Goal: Task Accomplishment & Management: Use online tool/utility

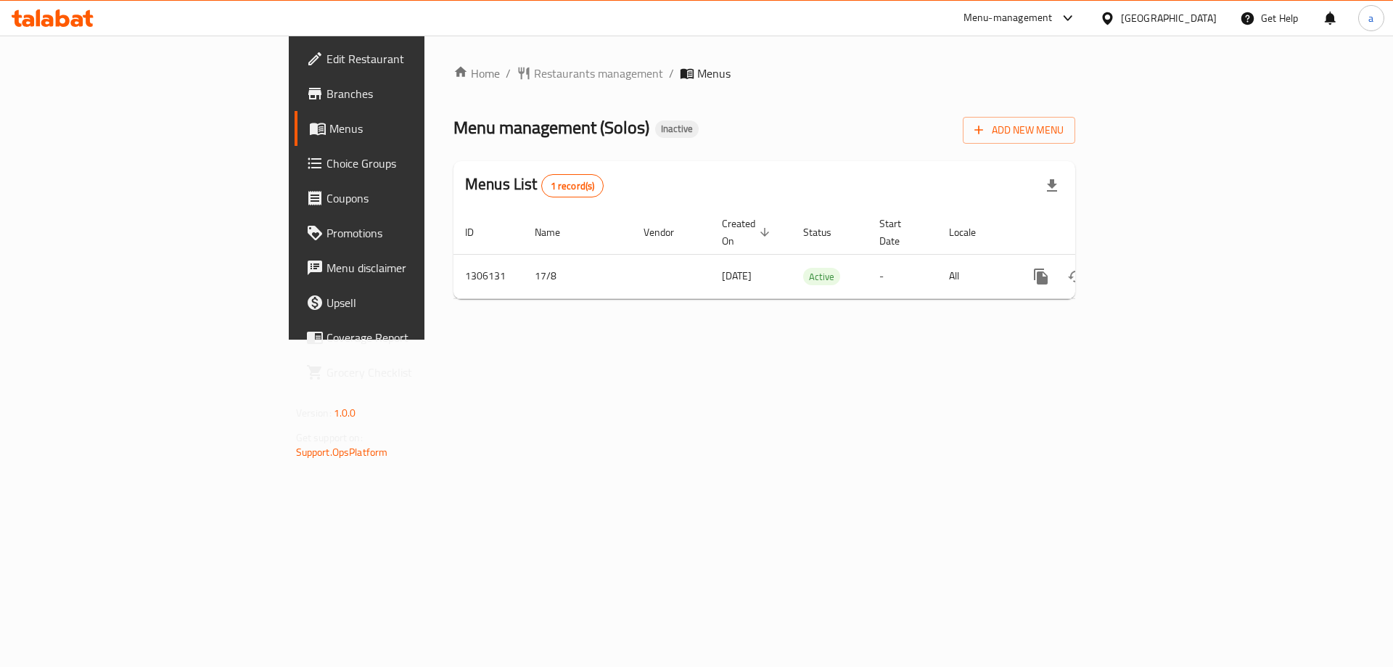
click at [1115, 22] on icon at bounding box center [1107, 18] width 15 height 15
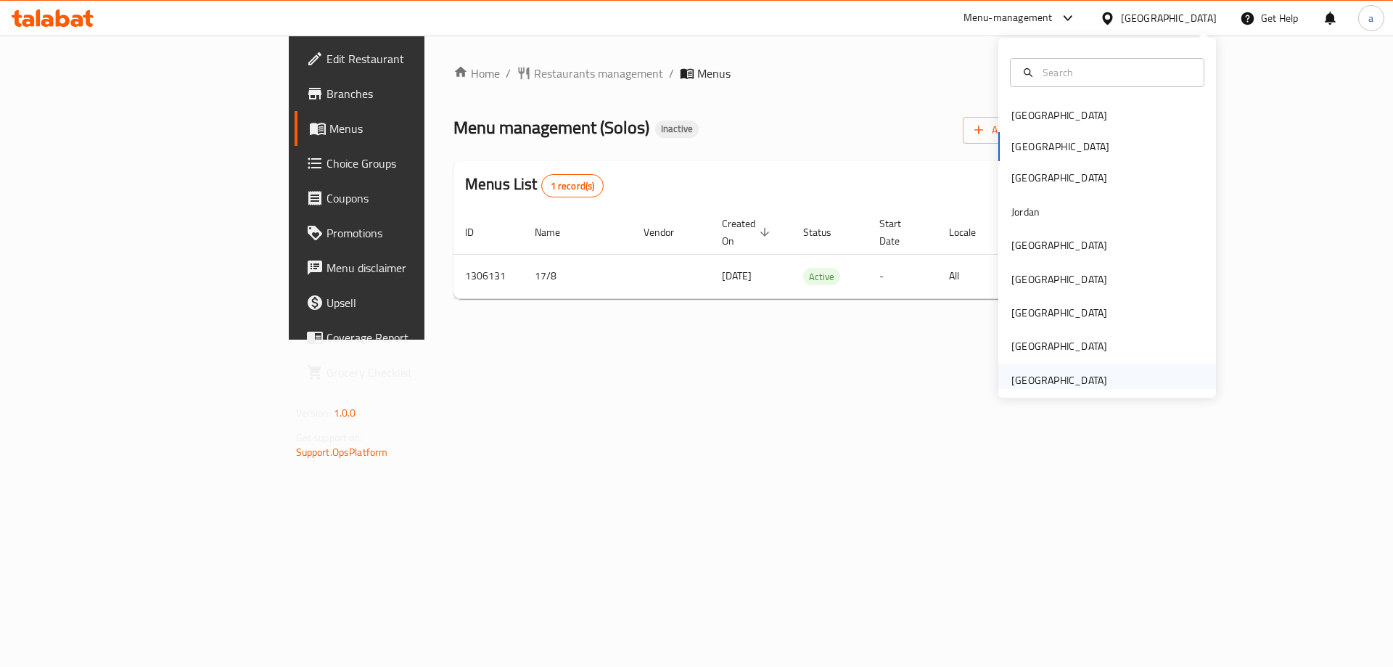
click at [1040, 377] on div "[GEOGRAPHIC_DATA]" at bounding box center [1059, 380] width 96 height 16
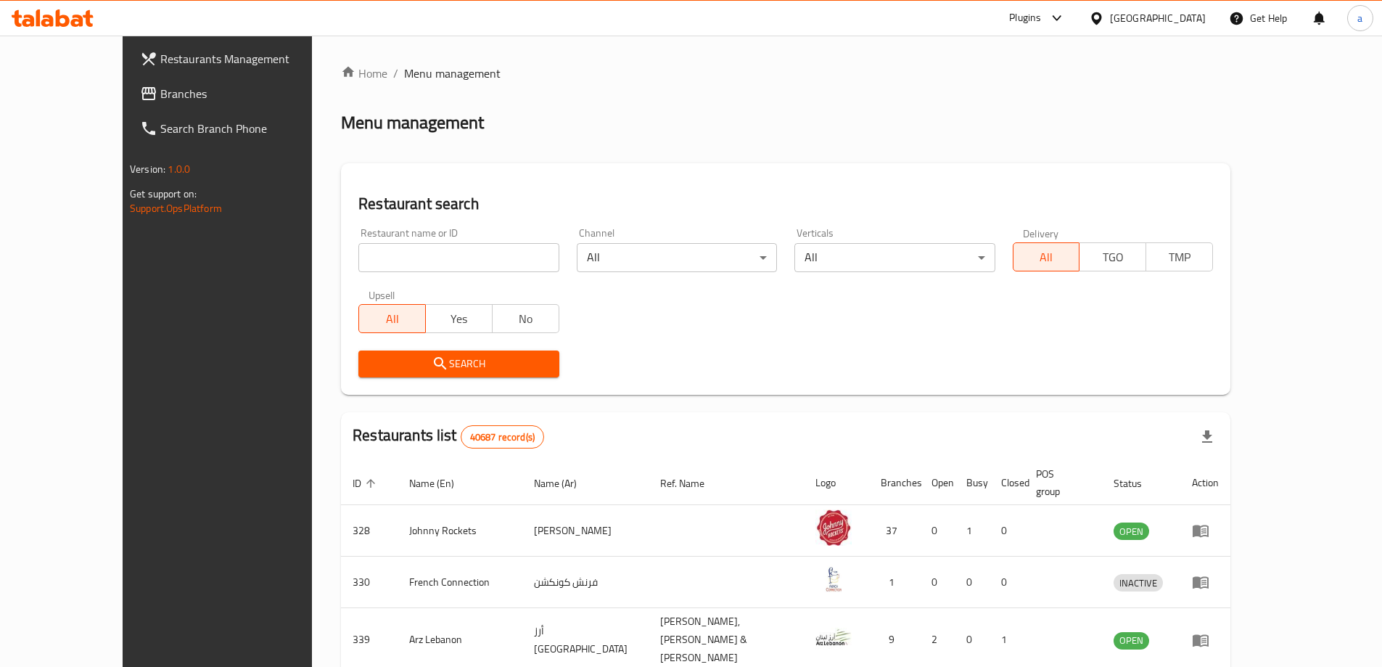
click at [128, 83] on link "Branches" at bounding box center [240, 93] width 225 height 35
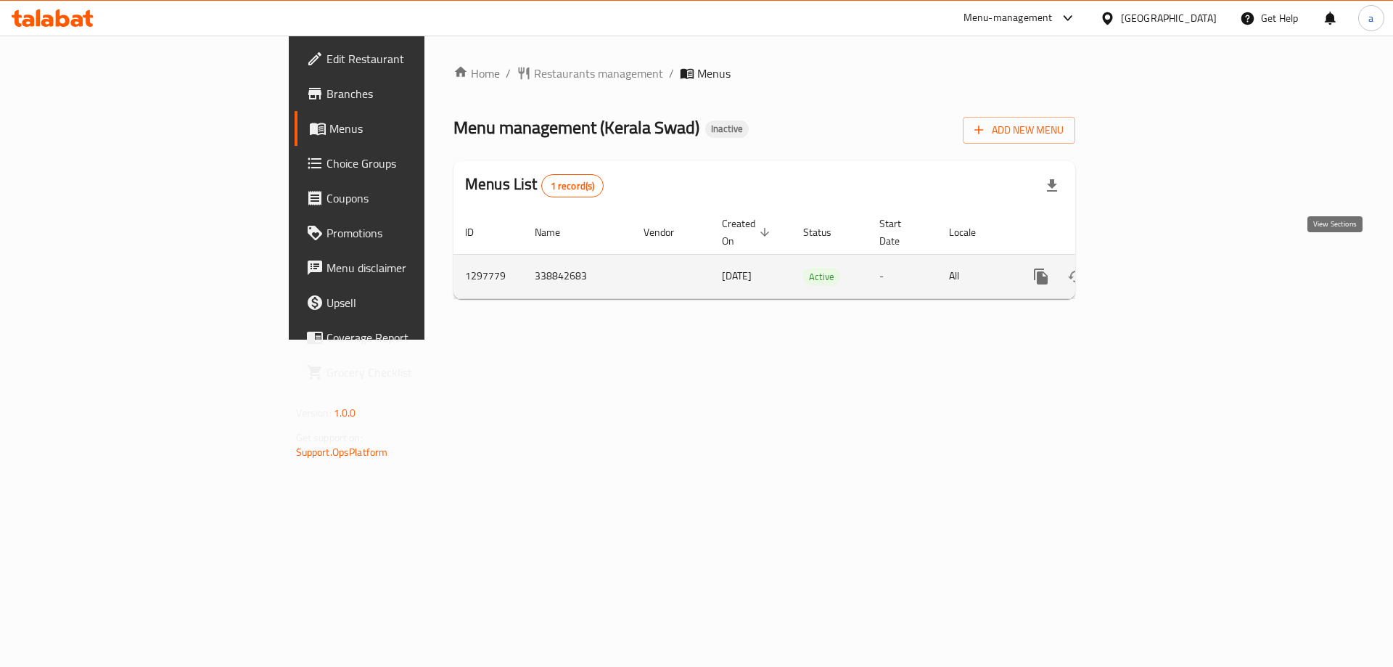
click at [1152, 270] on icon "enhanced table" at bounding box center [1145, 276] width 13 height 13
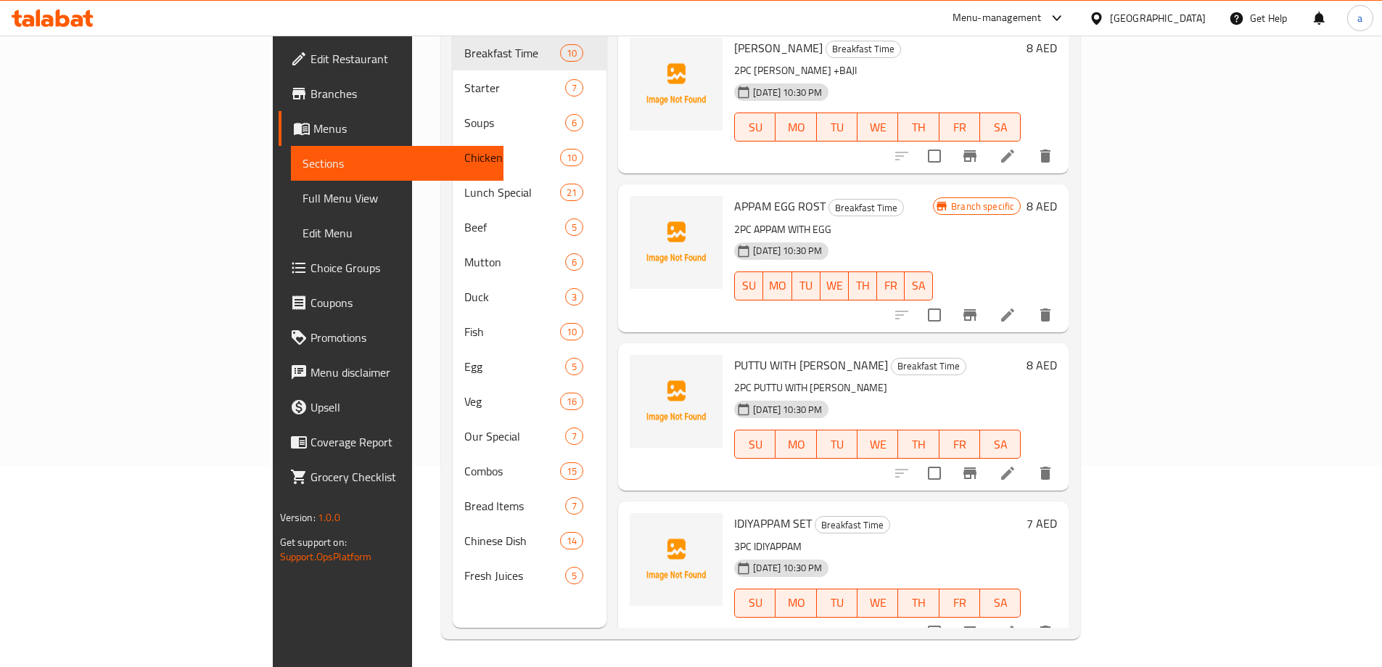
scroll to position [203, 0]
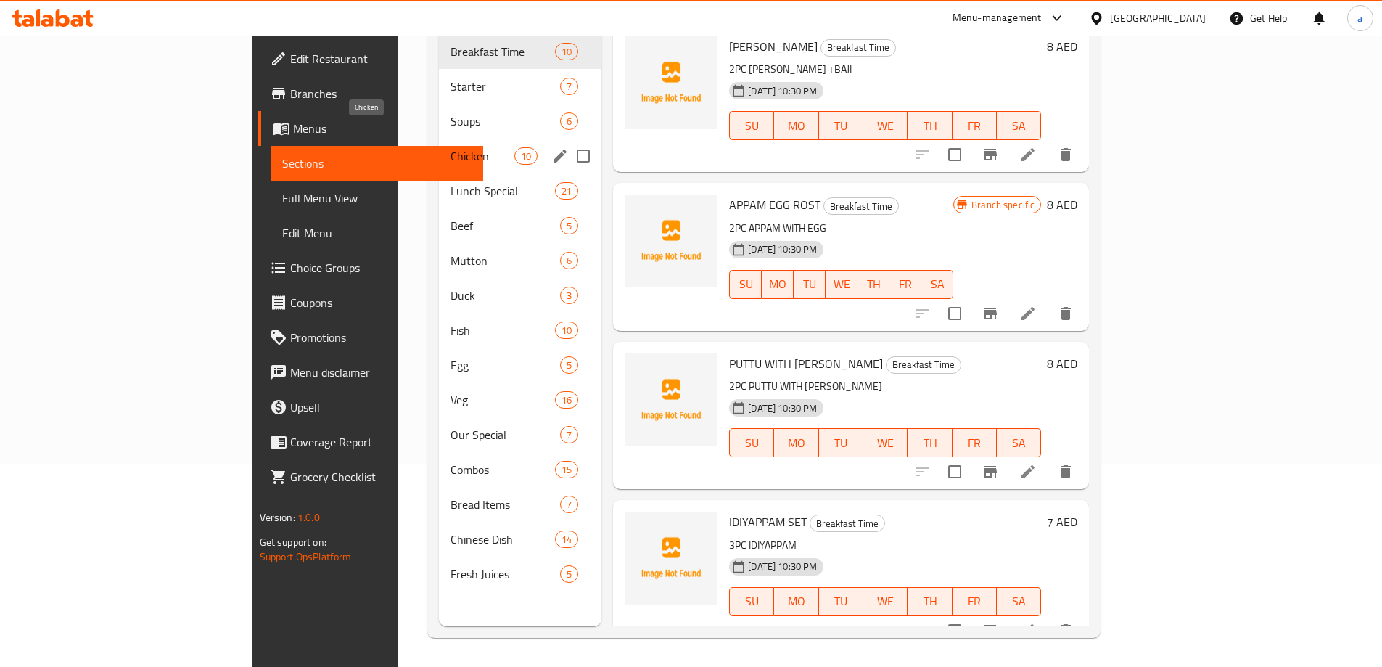
click at [451, 147] on span "Chicken" at bounding box center [483, 155] width 64 height 17
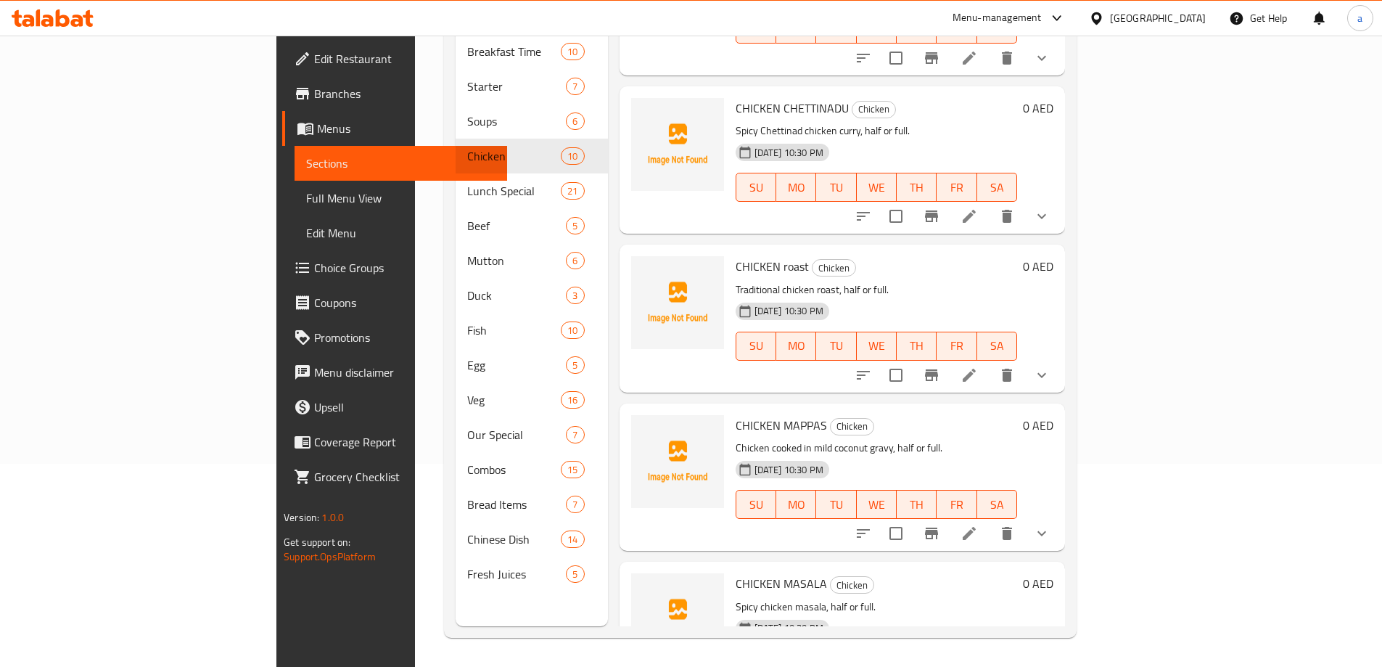
scroll to position [157, 0]
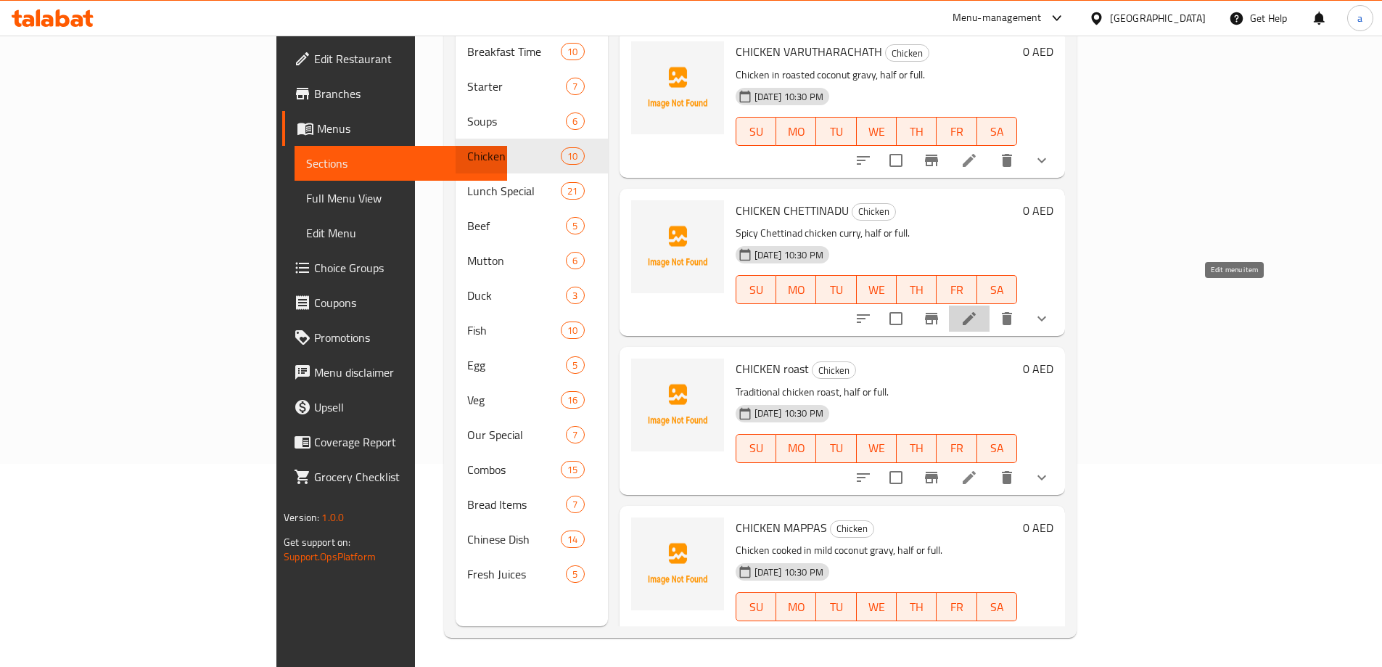
click at [978, 310] on icon at bounding box center [968, 318] width 17 height 17
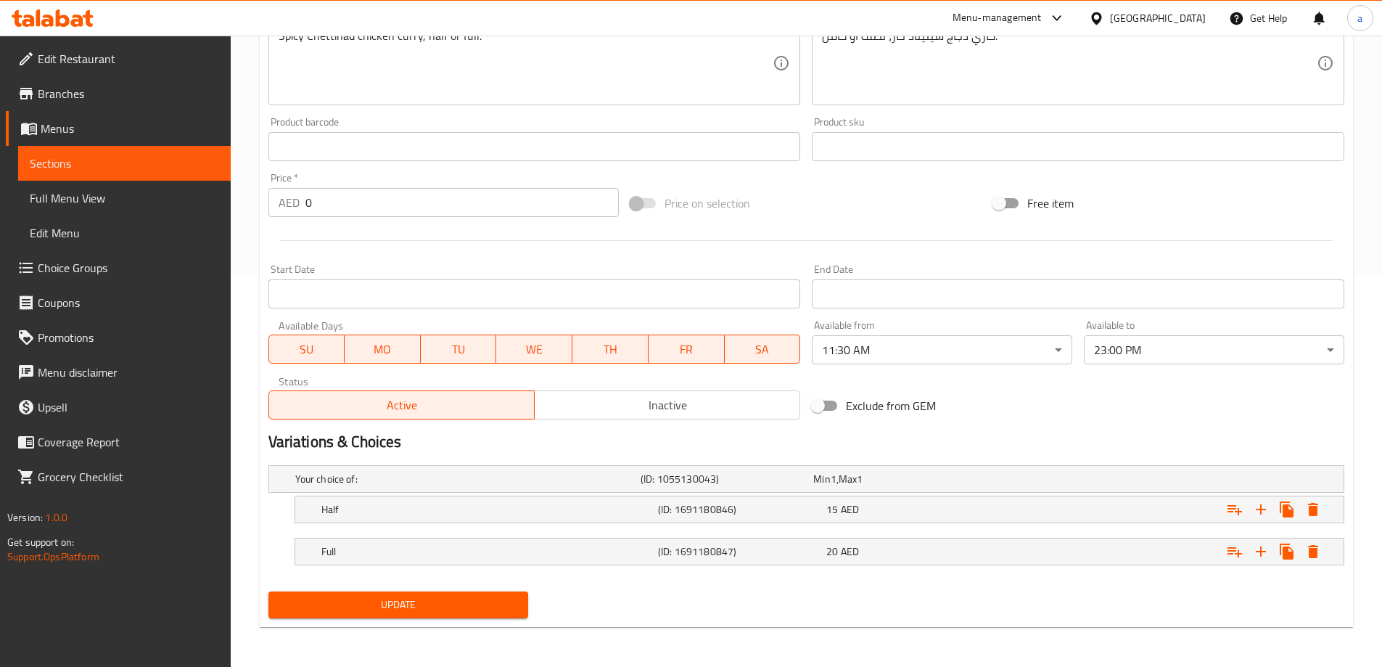
scroll to position [391, 0]
drag, startPoint x: 81, startPoint y: 197, endPoint x: 65, endPoint y: 163, distance: 38.0
click at [81, 197] on span "Full Menu View" at bounding box center [124, 197] width 189 height 17
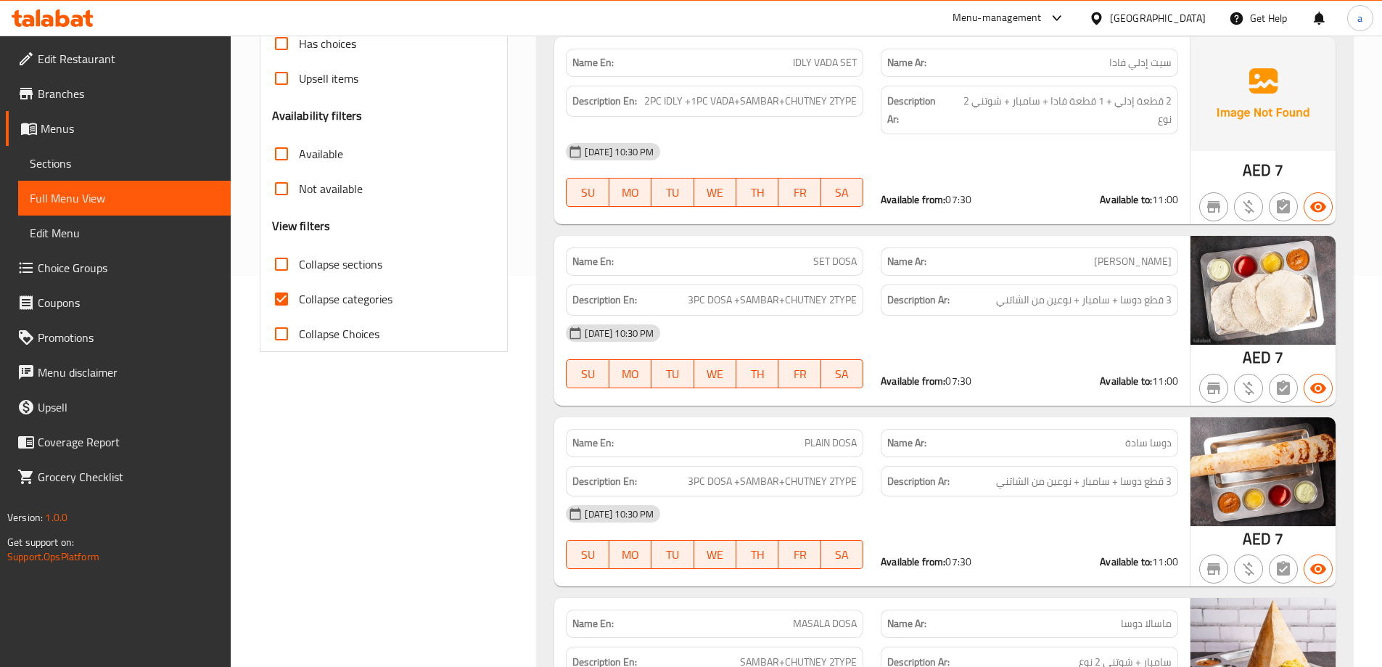
click at [65, 163] on span "Sections" at bounding box center [124, 163] width 189 height 17
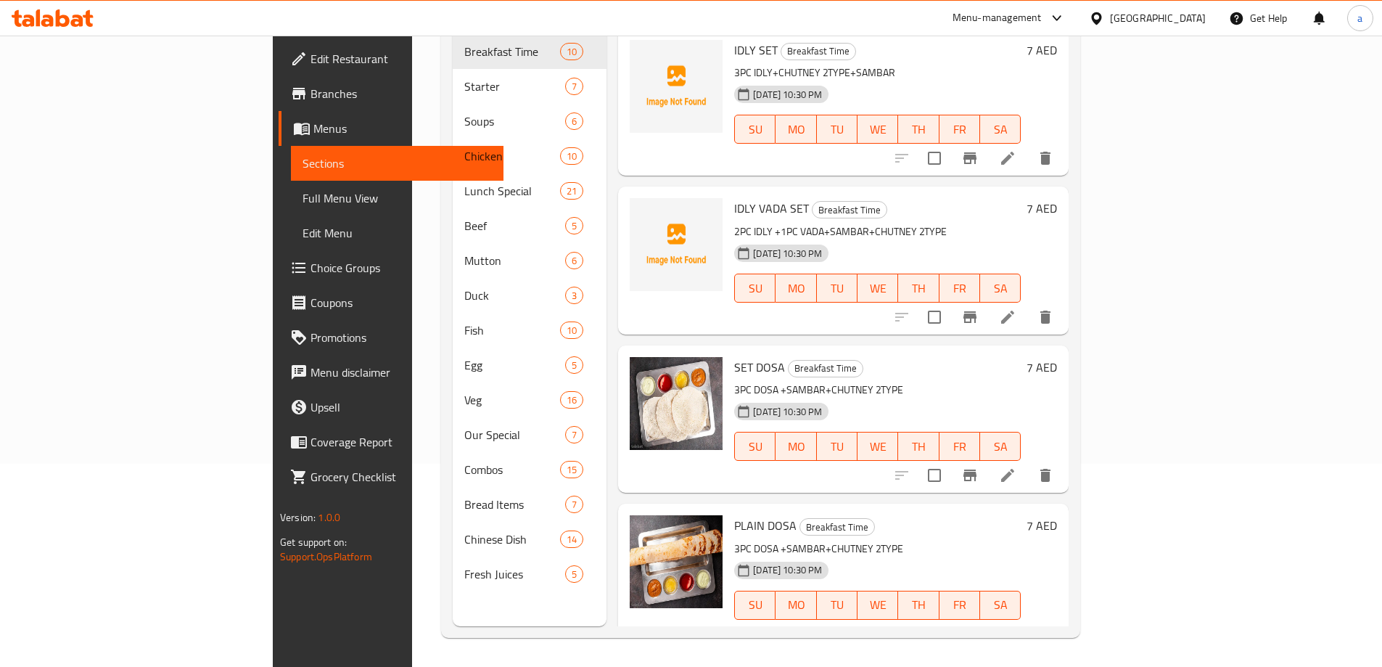
scroll to position [203, 0]
click at [291, 184] on link "Full Menu View" at bounding box center [397, 198] width 213 height 35
click at [303, 189] on span "Full Menu View" at bounding box center [397, 197] width 189 height 17
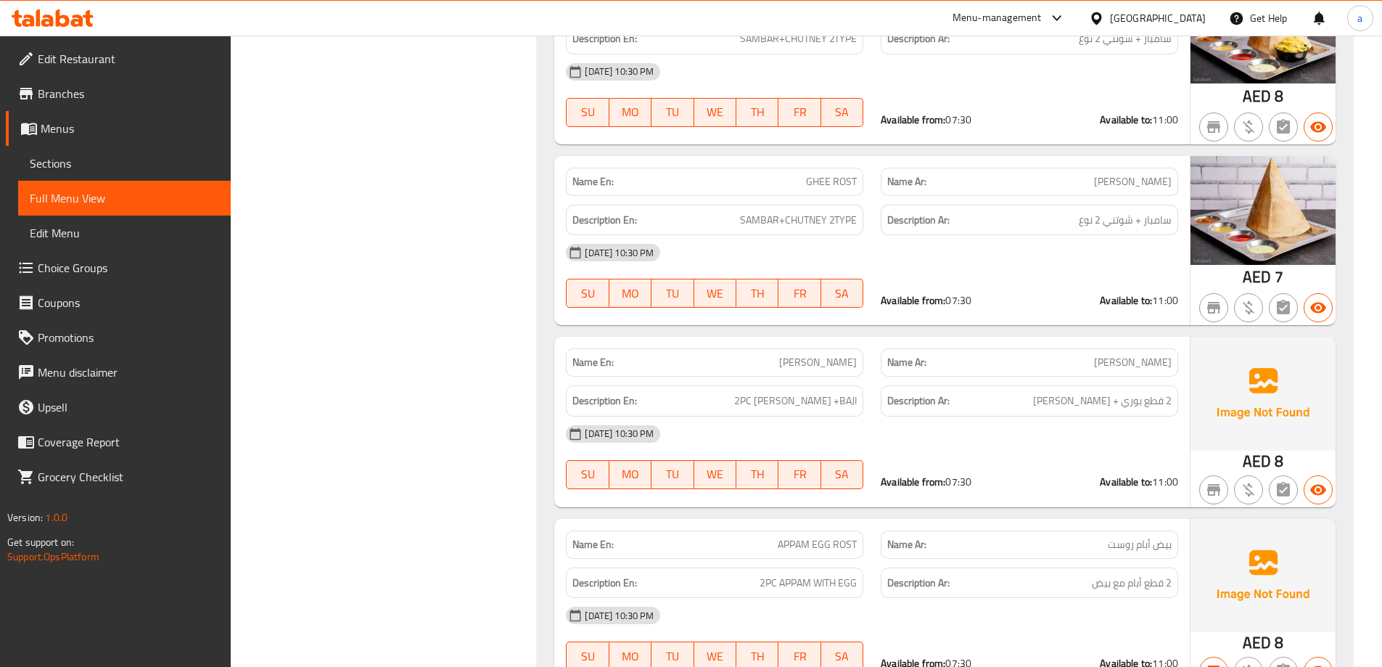
scroll to position [1016, 0]
click at [104, 164] on span "Sections" at bounding box center [124, 163] width 189 height 17
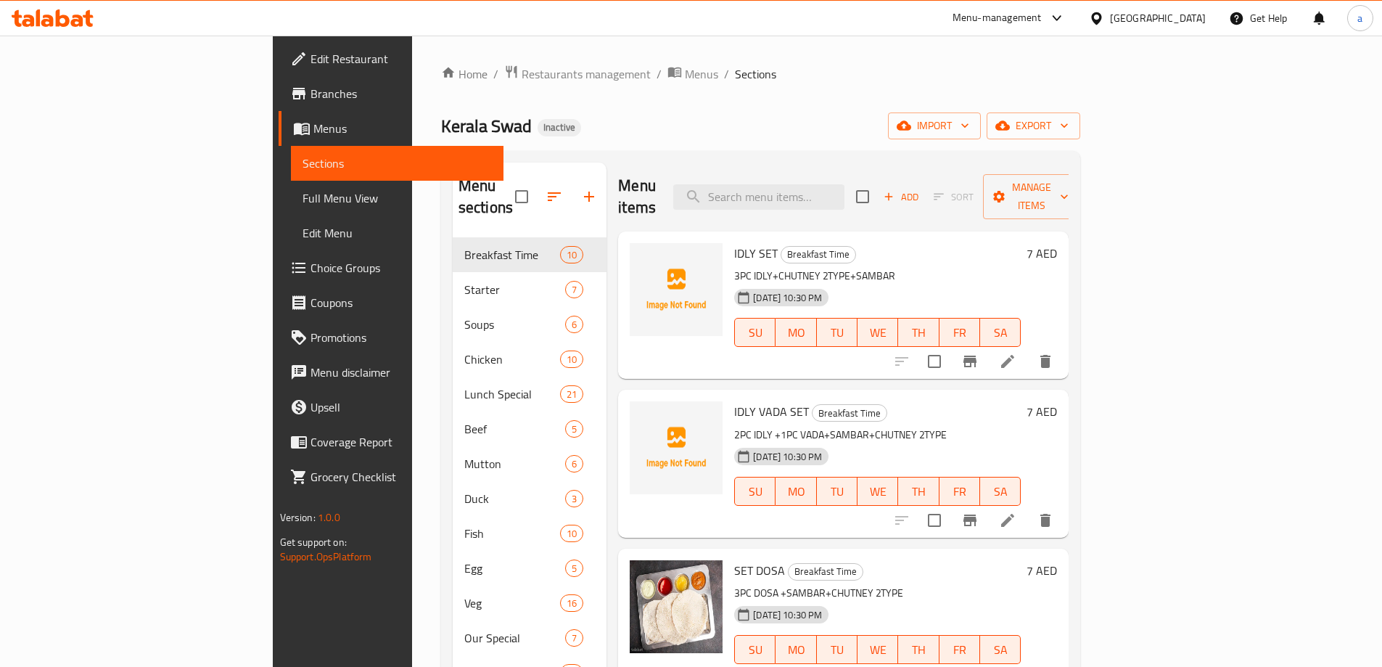
click at [310, 102] on span "Branches" at bounding box center [400, 93] width 181 height 17
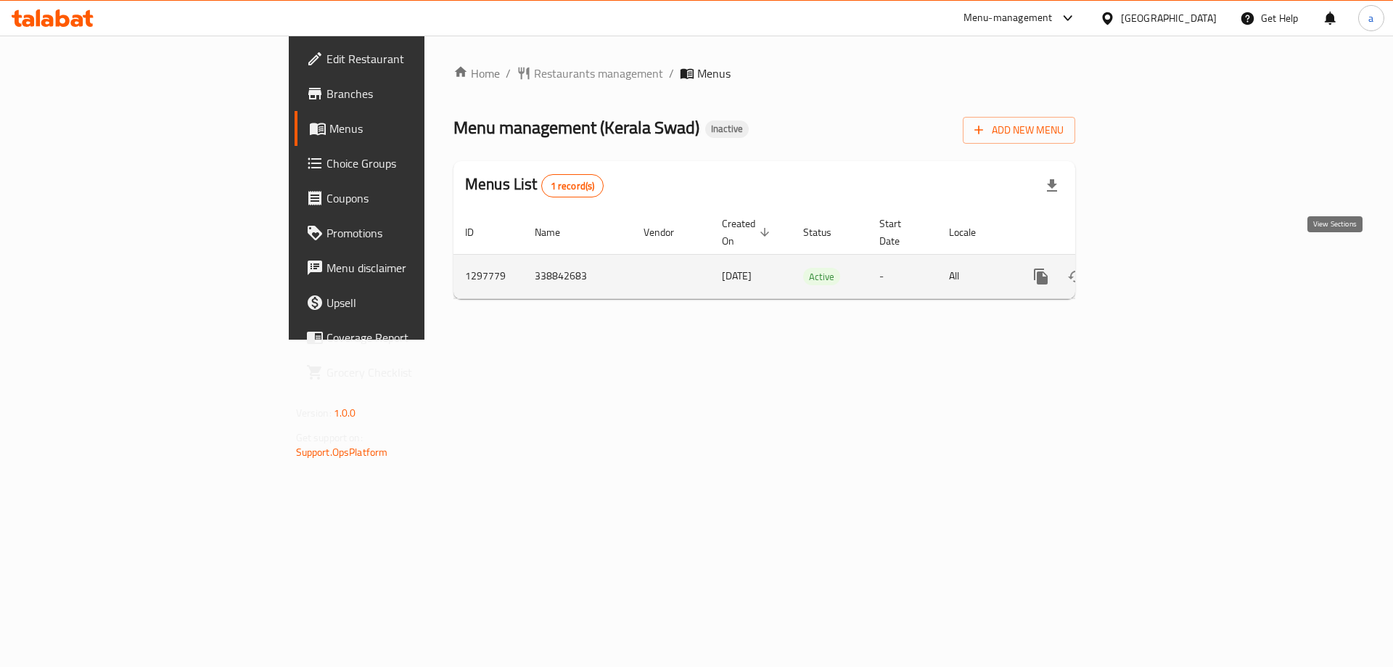
click at [1152, 270] on icon "enhanced table" at bounding box center [1145, 276] width 13 height 13
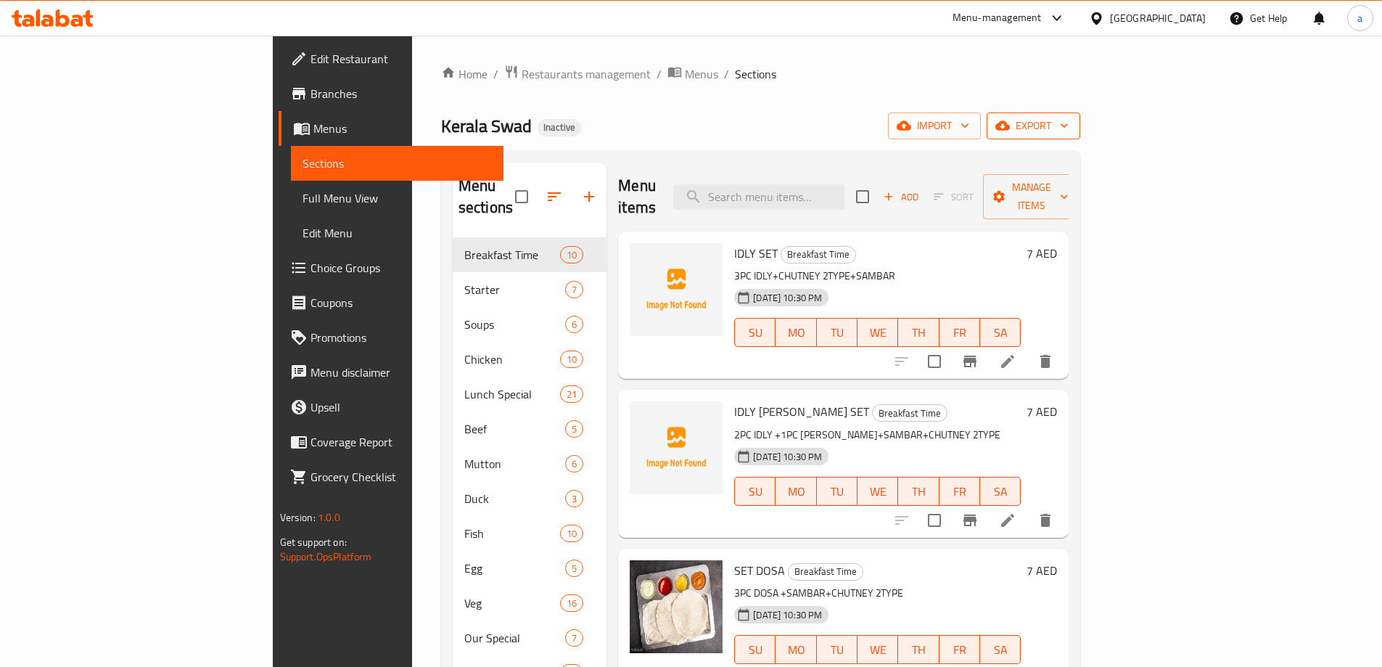
click at [1069, 118] on span "export" at bounding box center [1033, 126] width 70 height 18
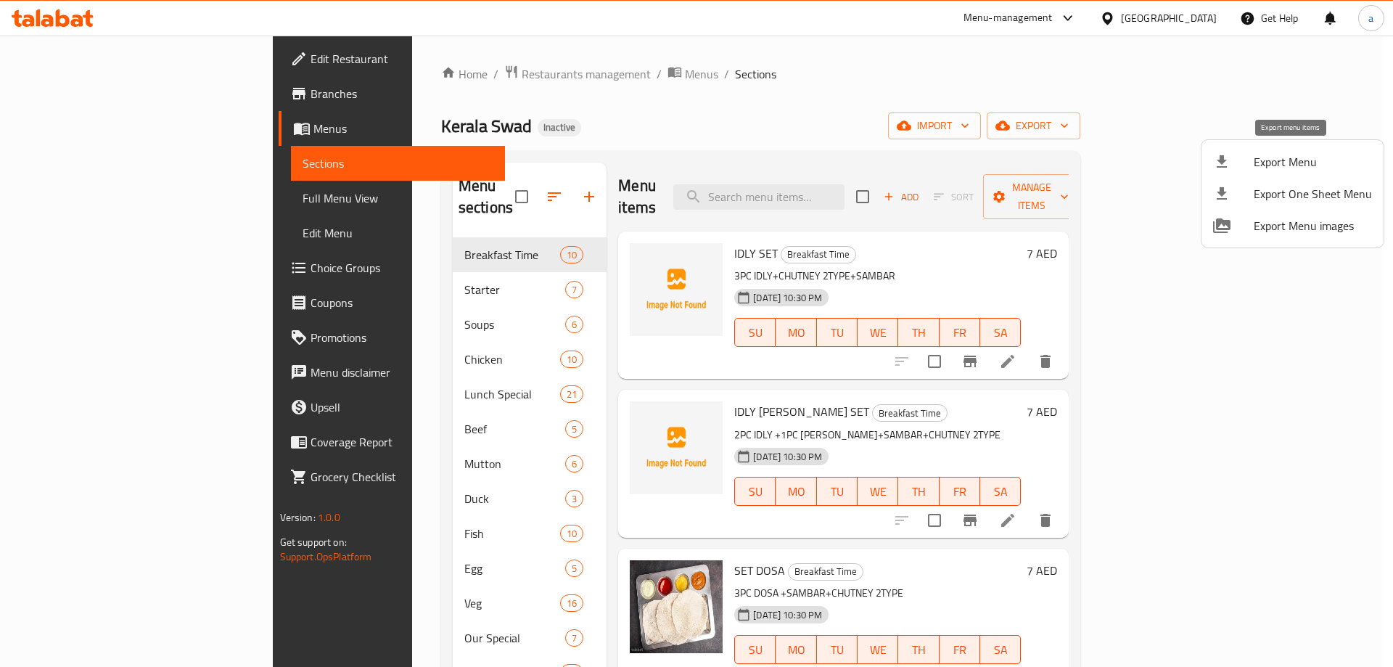
click at [1259, 157] on span "Export Menu" at bounding box center [1313, 161] width 118 height 17
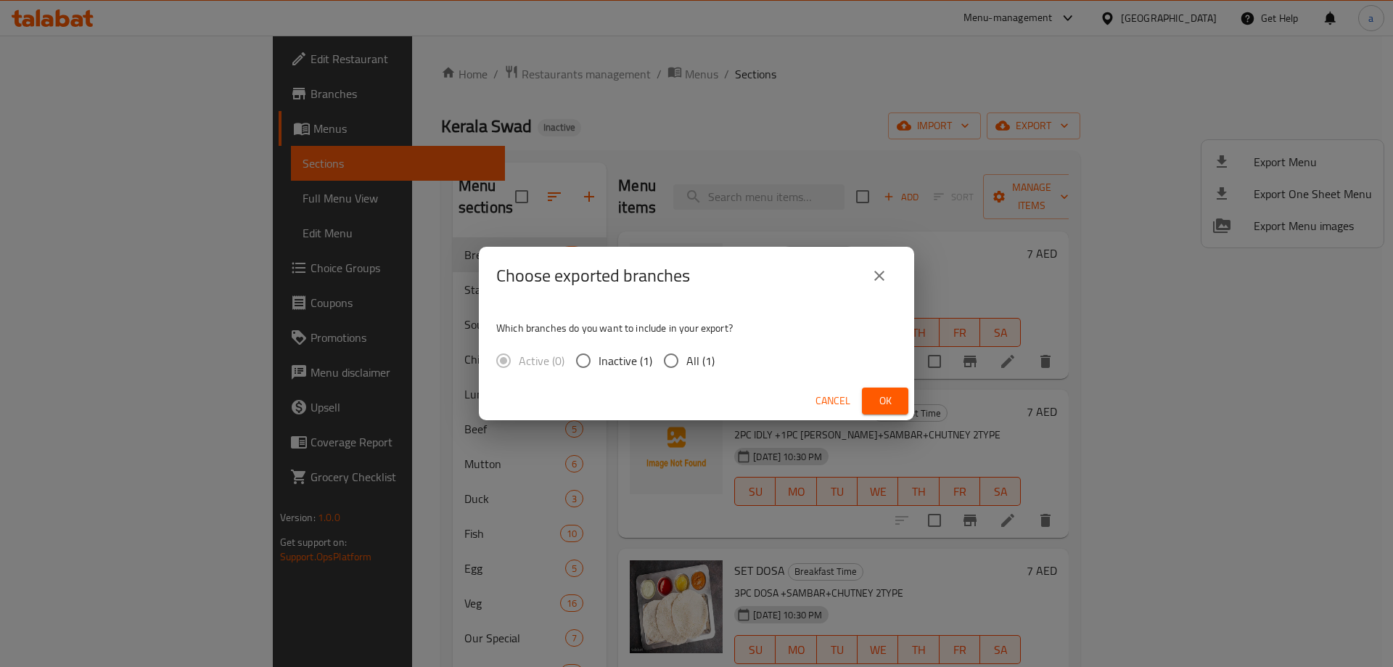
click at [704, 353] on span "All (1)" at bounding box center [700, 360] width 28 height 17
click at [686, 353] on input "All (1)" at bounding box center [671, 360] width 30 height 30
radio input "true"
click at [886, 402] on span "Ok" at bounding box center [884, 401] width 23 height 18
